Goal: Task Accomplishment & Management: Use online tool/utility

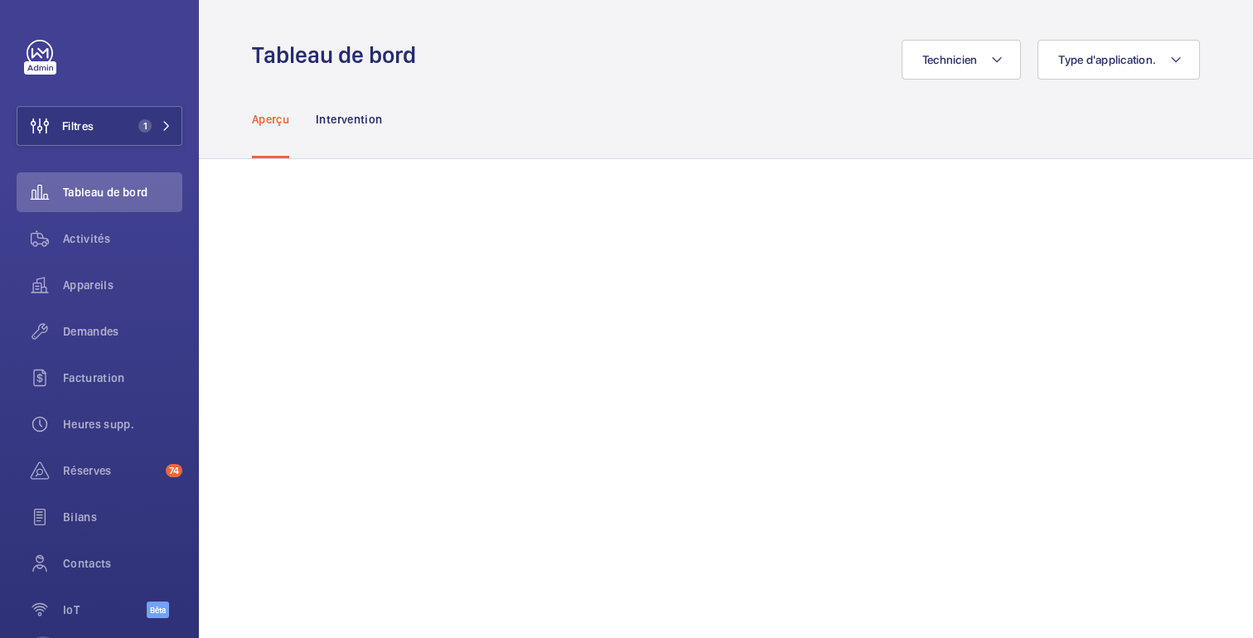
scroll to position [69, 0]
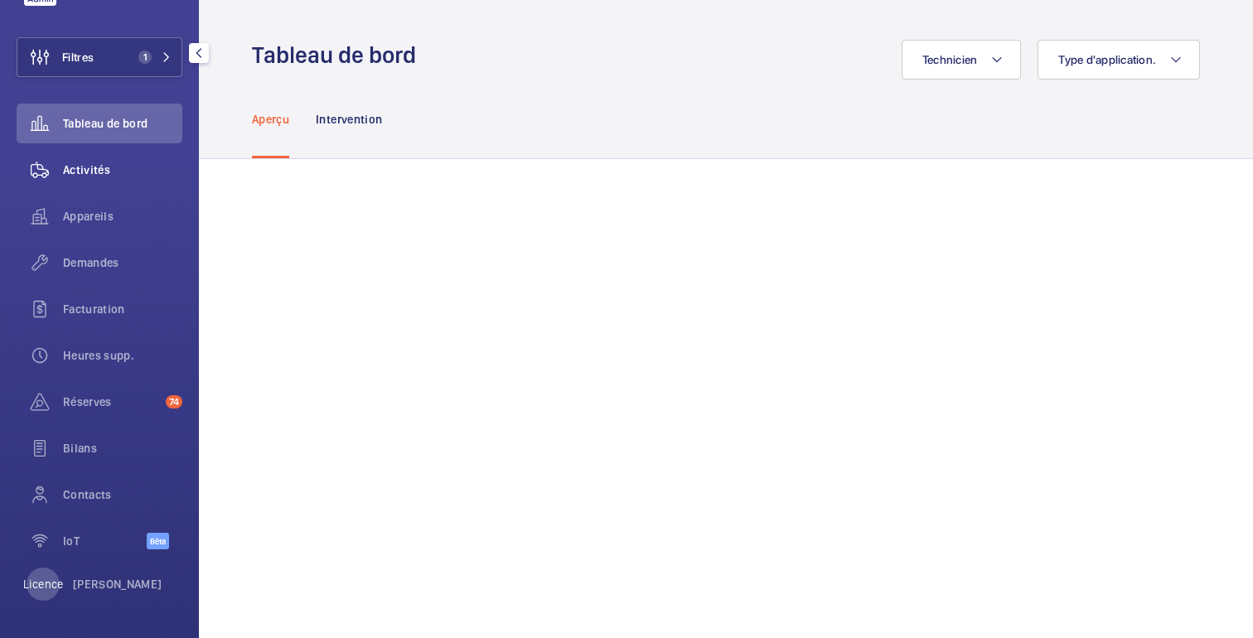
click at [93, 170] on font "Activités" at bounding box center [86, 169] width 47 height 13
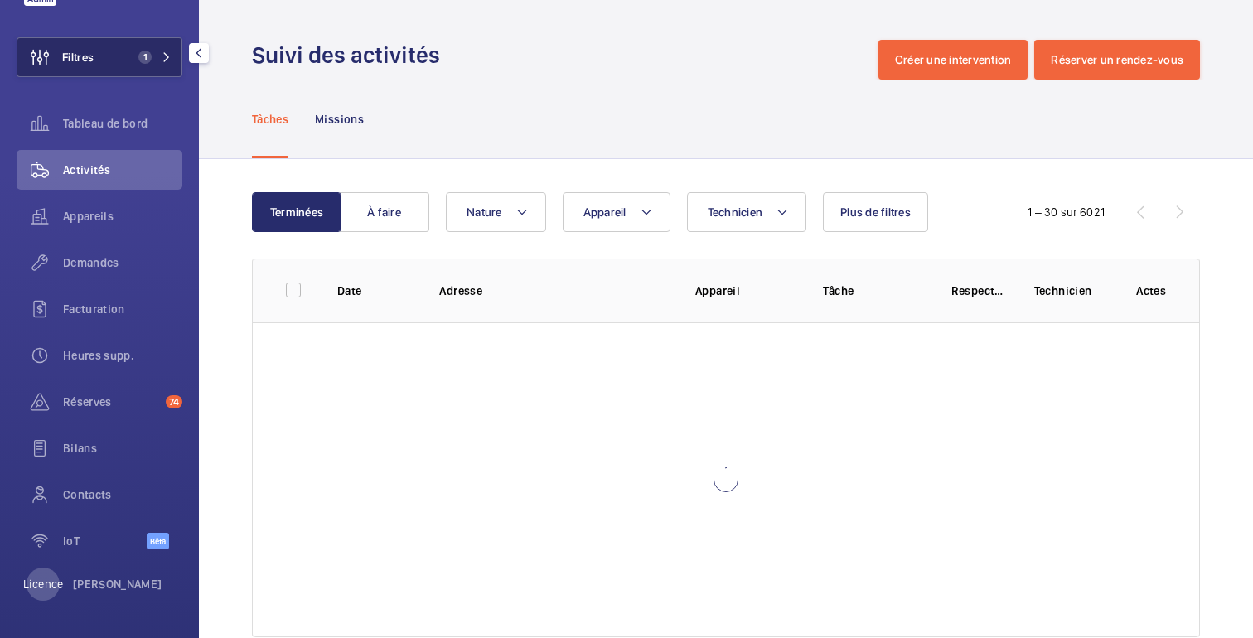
click at [109, 53] on button "Filtres 1" at bounding box center [100, 57] width 166 height 40
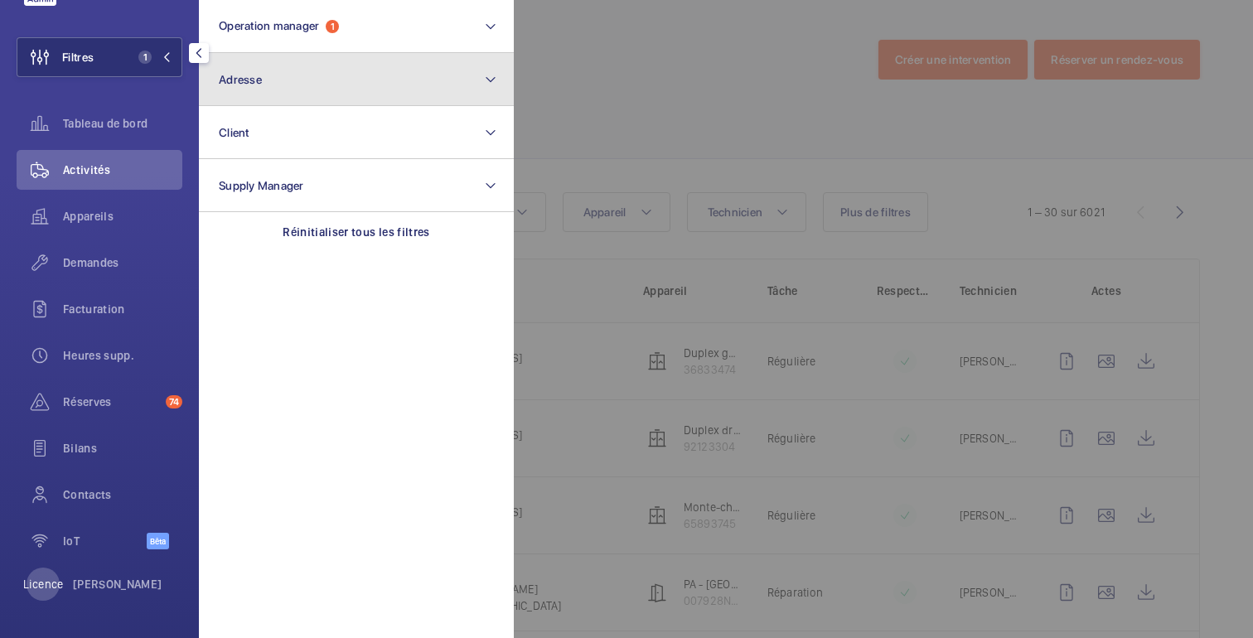
click at [278, 81] on button "Adresse" at bounding box center [356, 79] width 315 height 53
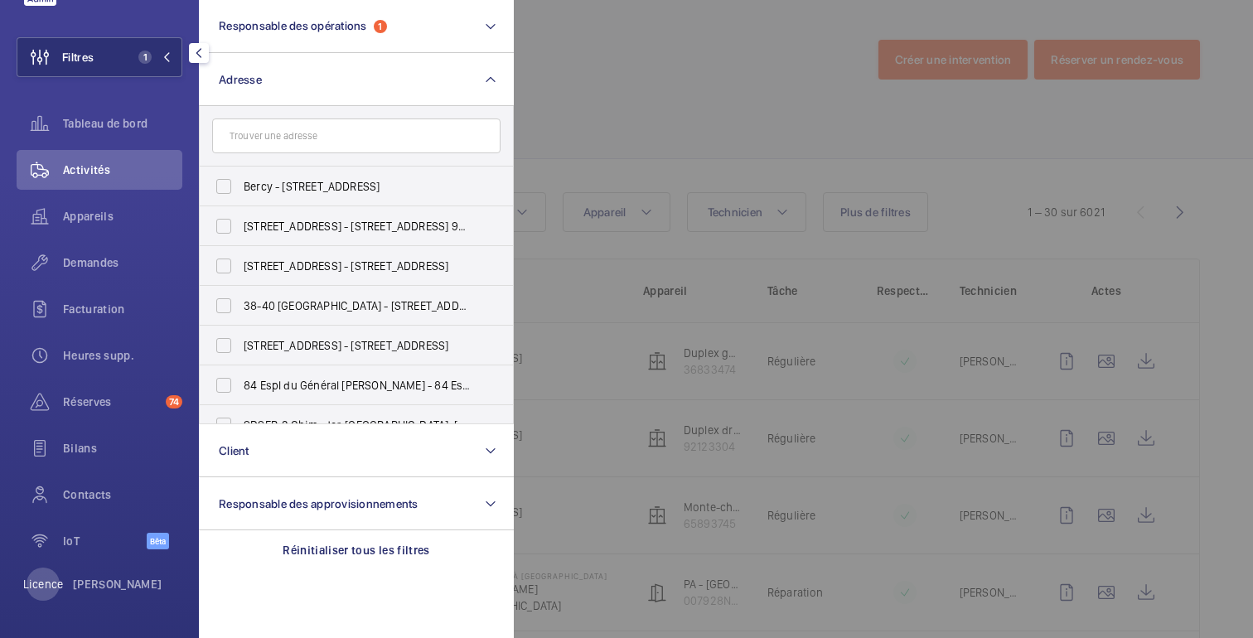
click at [278, 141] on input "text" at bounding box center [356, 136] width 288 height 35
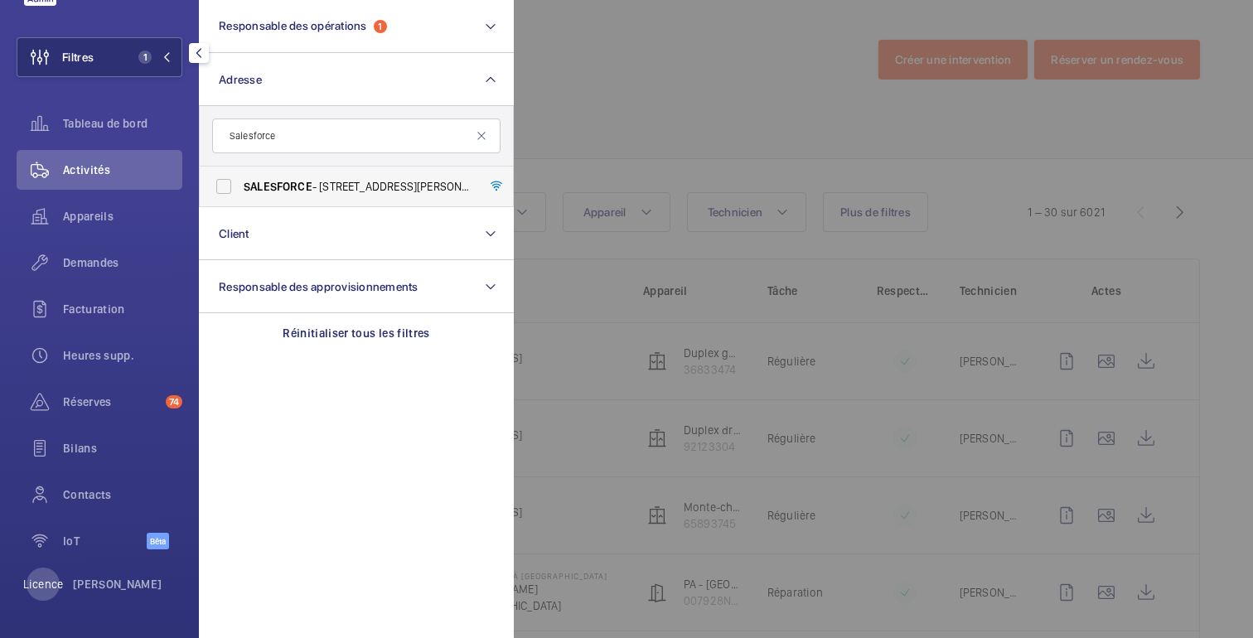
type input "Salesforce"
click at [282, 185] on span "SALESFORCE" at bounding box center [278, 186] width 69 height 13
click at [240, 185] on input "SALESFORCE - [STREET_ADDRESS]" at bounding box center [223, 186] width 33 height 33
checkbox input "true"
click at [617, 105] on div at bounding box center [1140, 319] width 1253 height 638
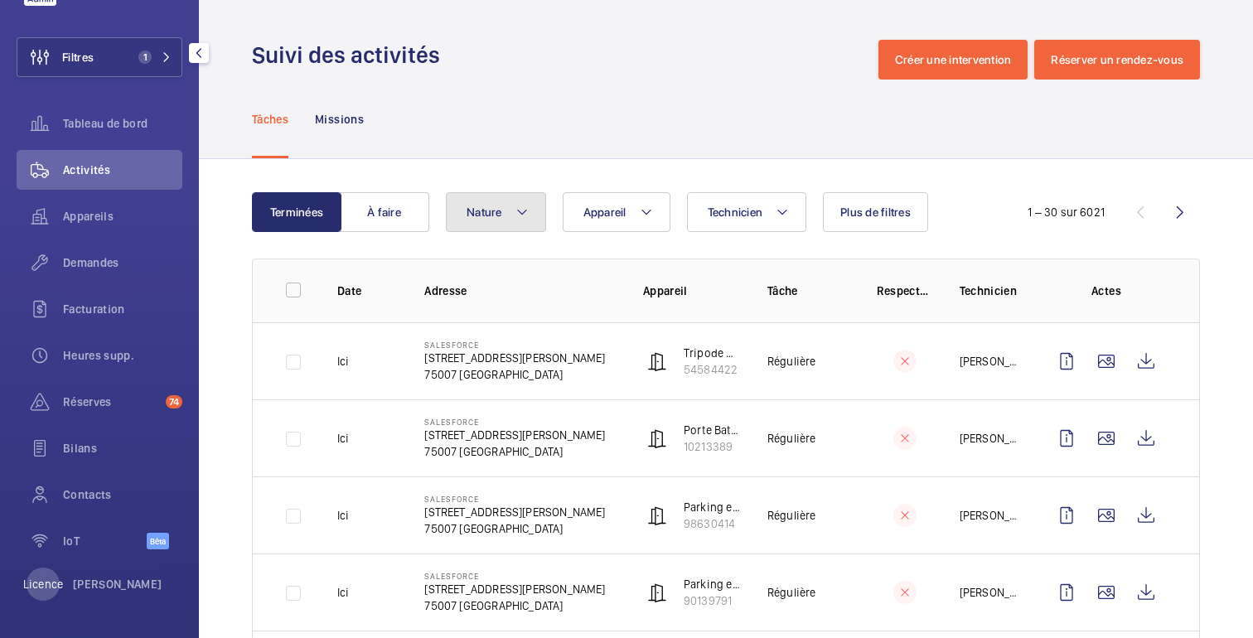
click at [522, 192] on button "Nature" at bounding box center [496, 212] width 100 height 40
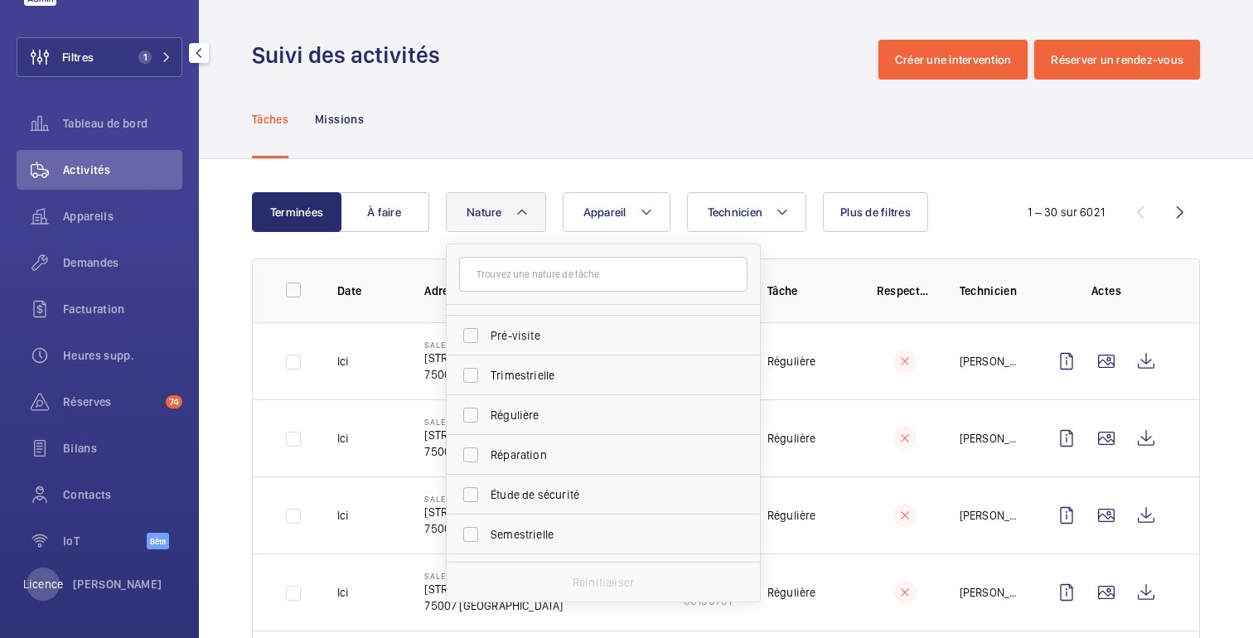
scroll to position [229, 0]
click at [550, 414] on span "Régulière" at bounding box center [605, 414] width 228 height 17
click at [487, 414] on input "Régulière" at bounding box center [470, 414] width 33 height 33
checkbox input "true"
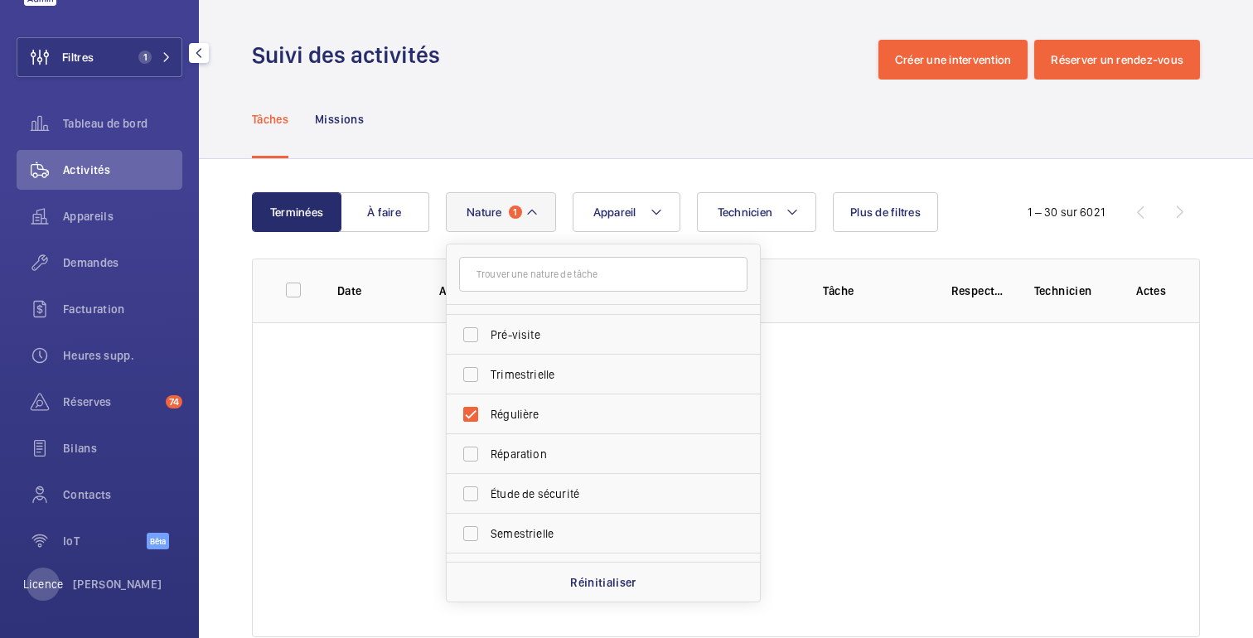
click at [521, 141] on div "Tâches Missions" at bounding box center [726, 119] width 948 height 79
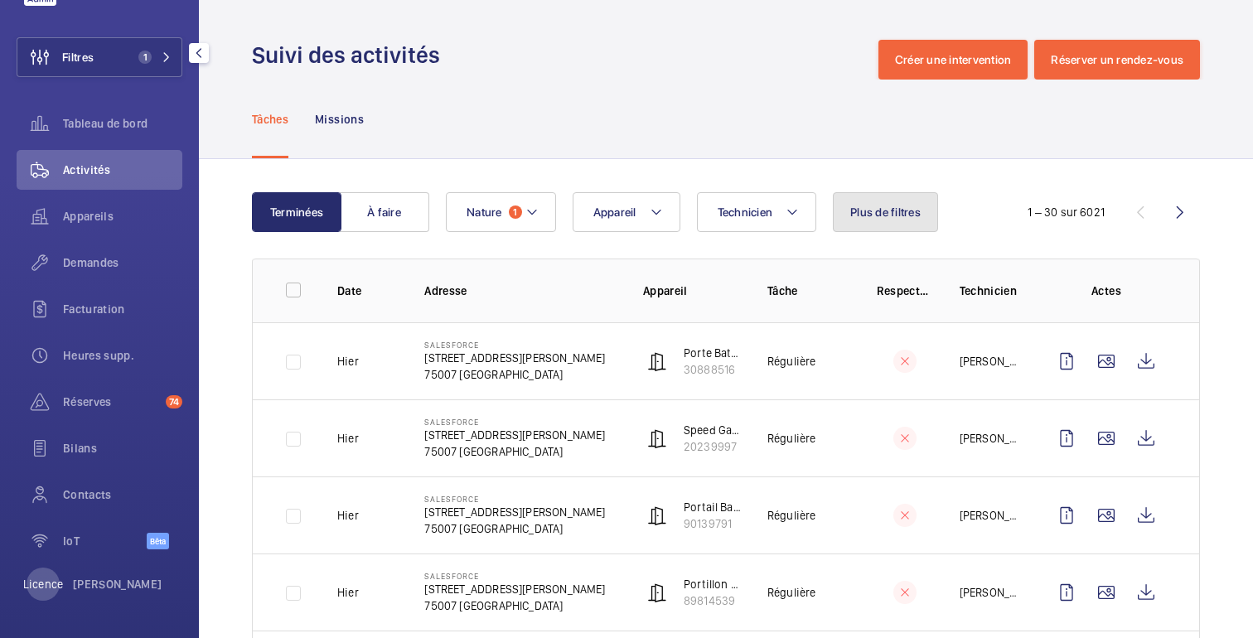
click at [877, 215] on font "Plus de filtres" at bounding box center [885, 212] width 70 height 13
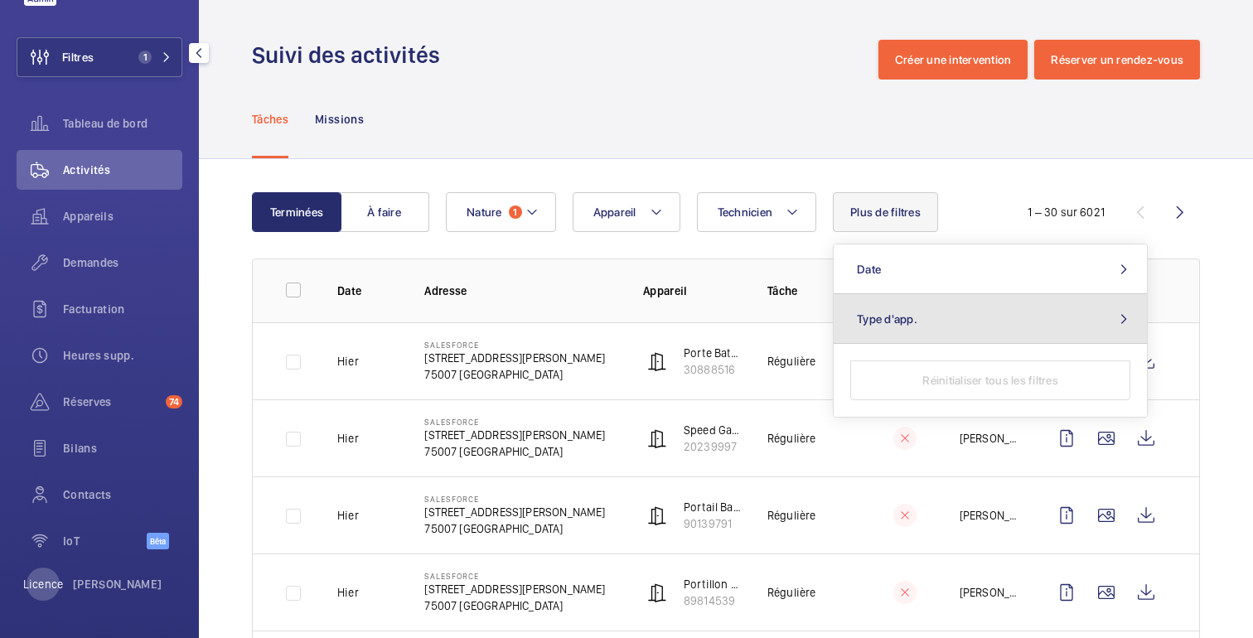
click at [867, 327] on button "Type d'app." at bounding box center [990, 319] width 313 height 50
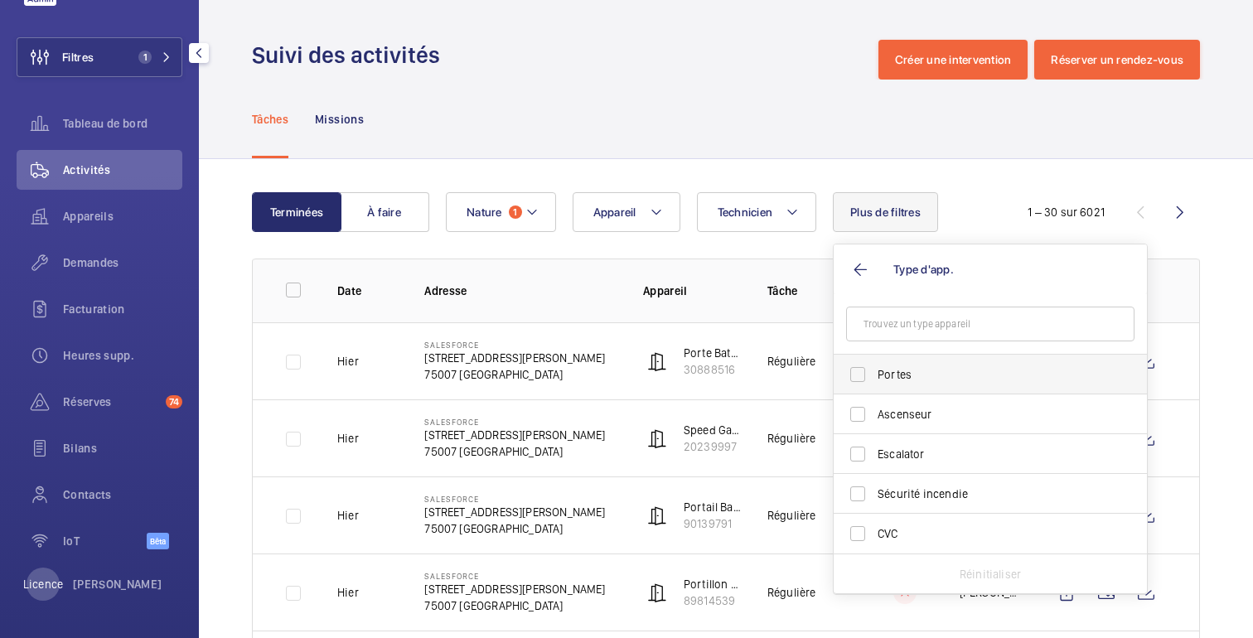
click at [873, 380] on label "Portes" at bounding box center [978, 375] width 288 height 40
click at [873, 380] on input "Portes" at bounding box center [857, 374] width 33 height 33
checkbox input "true"
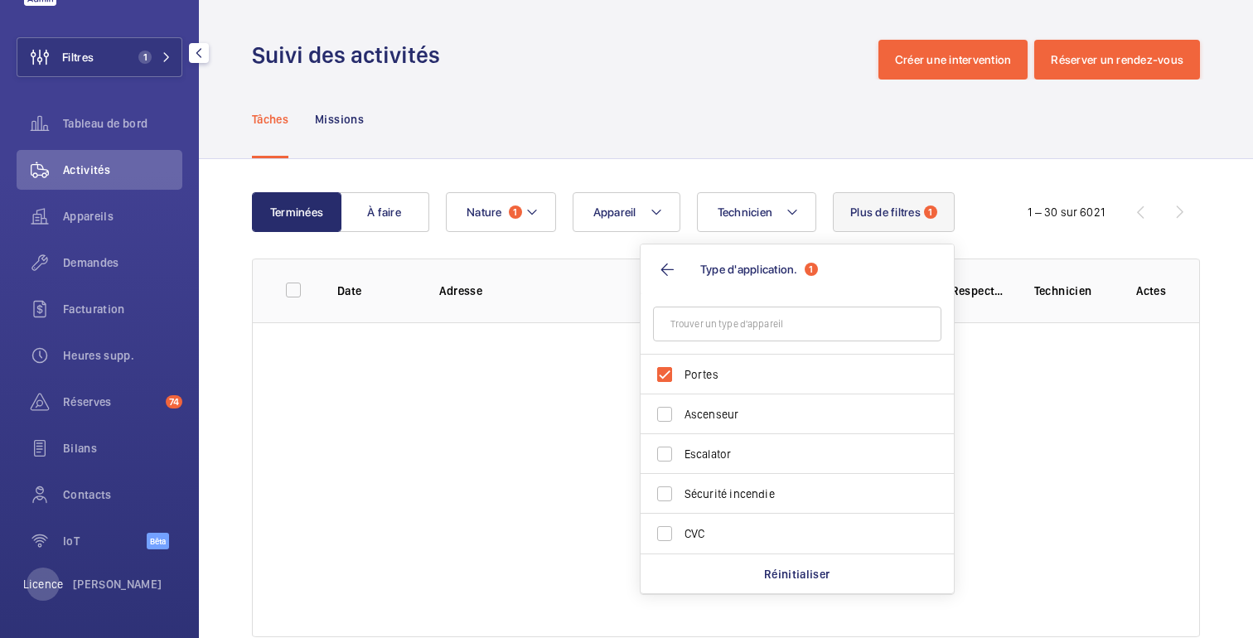
click at [793, 116] on div "Tâches Missions" at bounding box center [726, 119] width 948 height 79
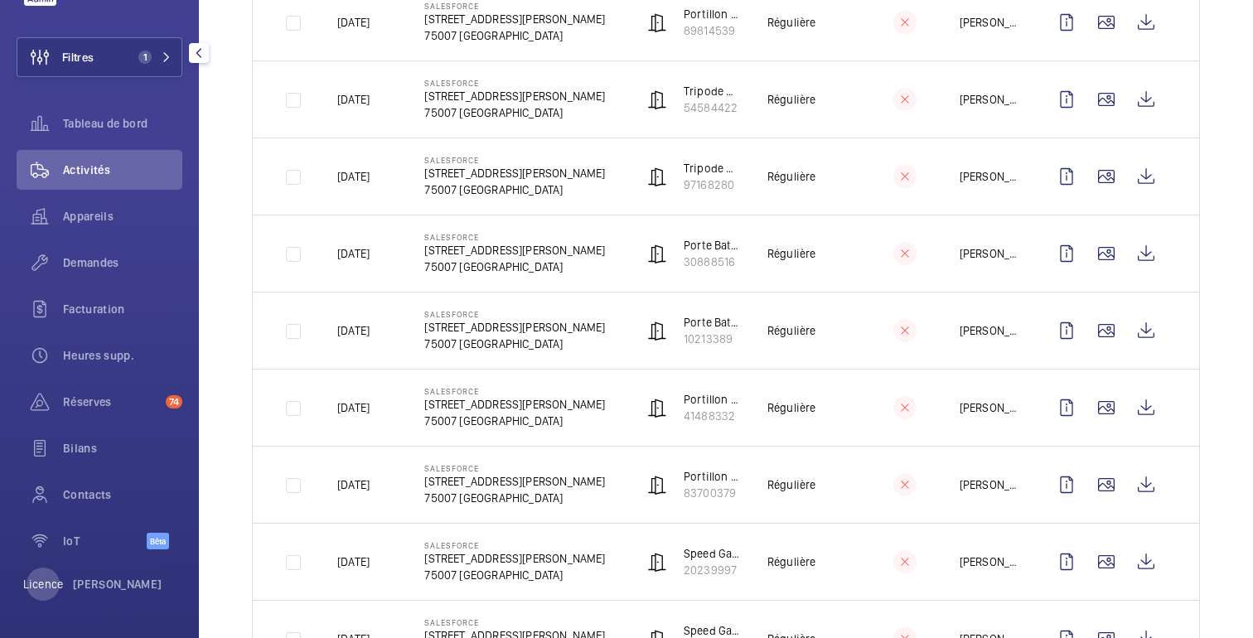
scroll to position [1638, 0]
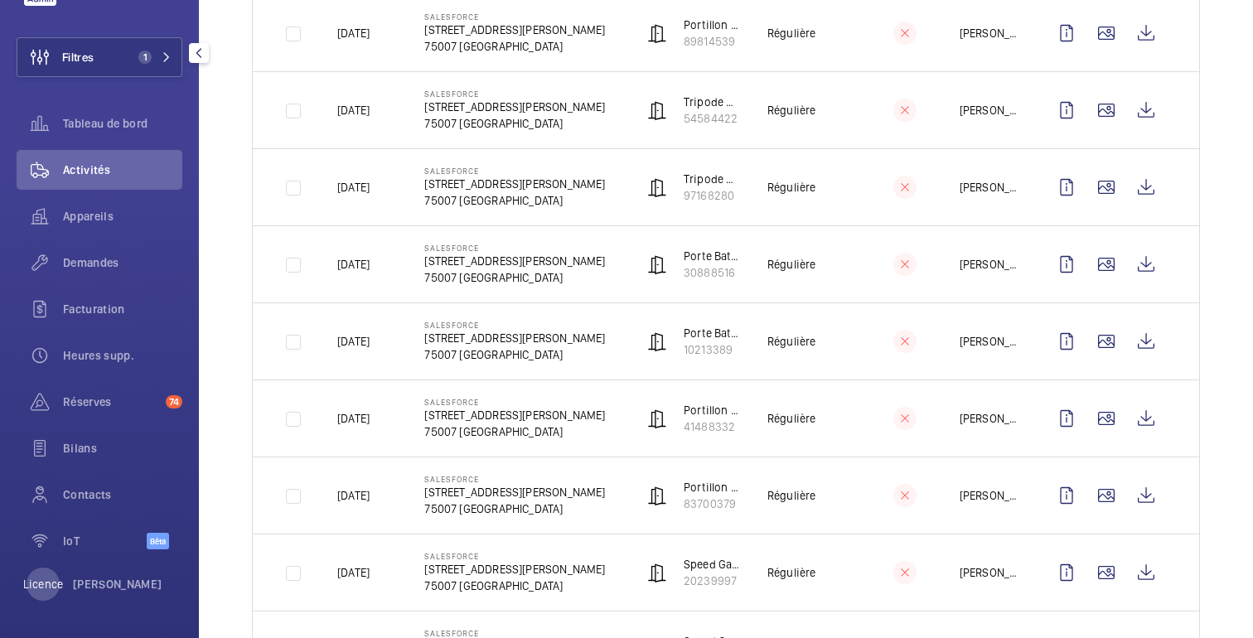
click at [291, 194] on td at bounding box center [282, 186] width 58 height 77
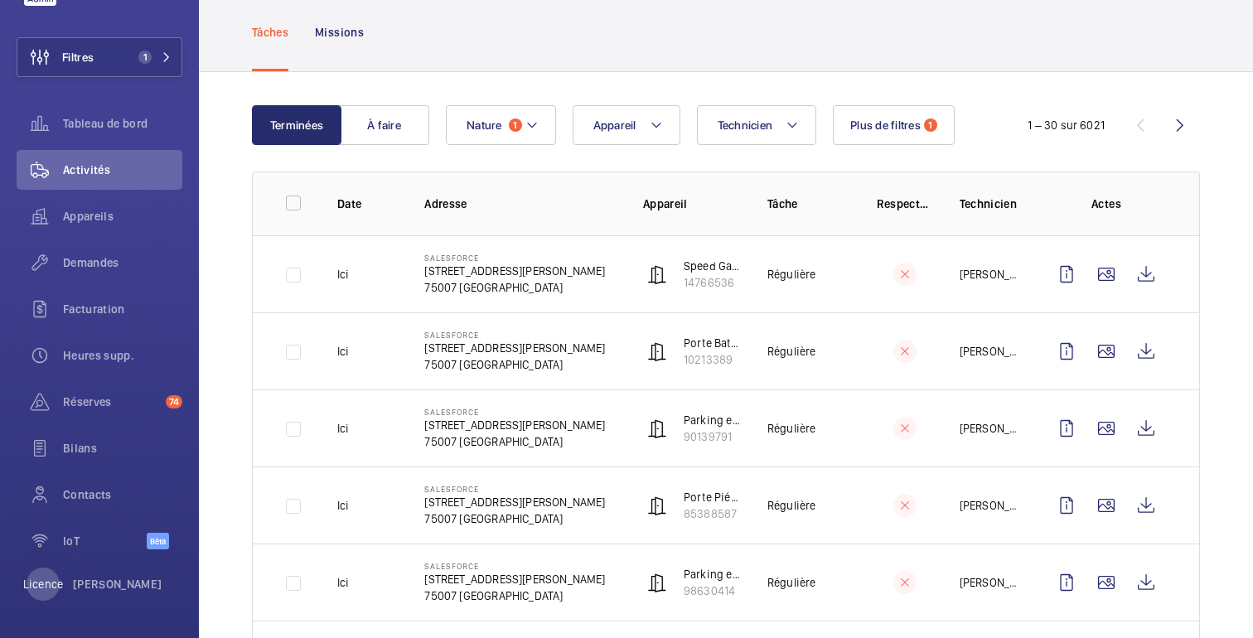
scroll to position [0, 0]
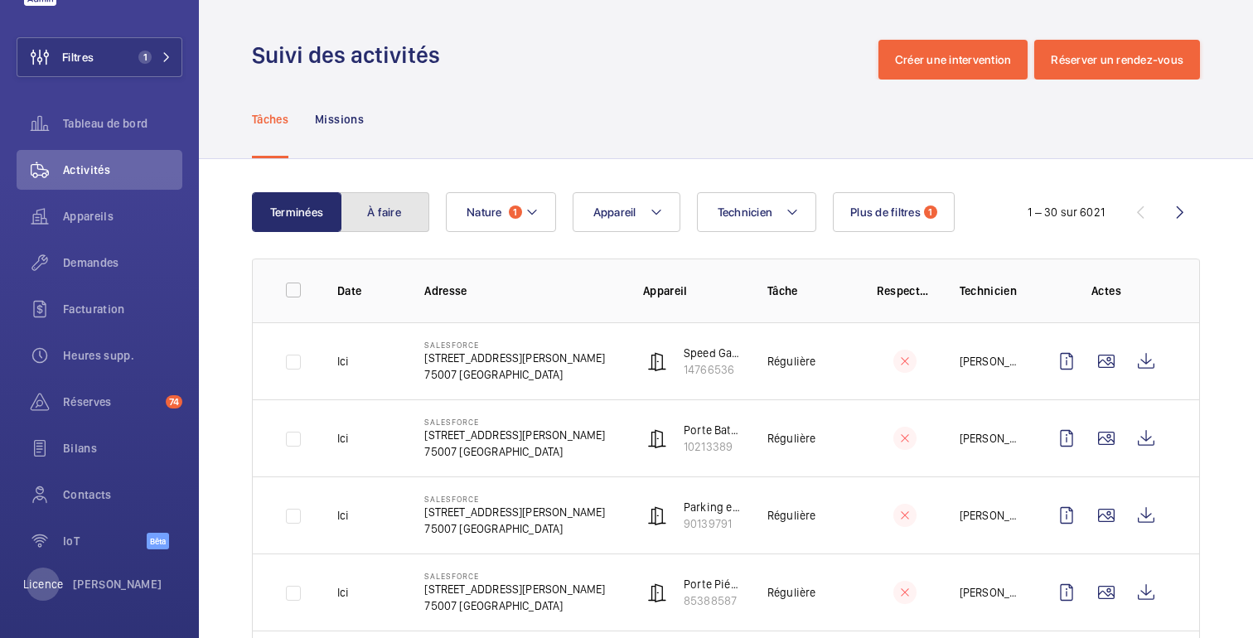
click at [404, 212] on button "À faire" at bounding box center [385, 212] width 90 height 40
